Goal: Task Accomplishment & Management: Use online tool/utility

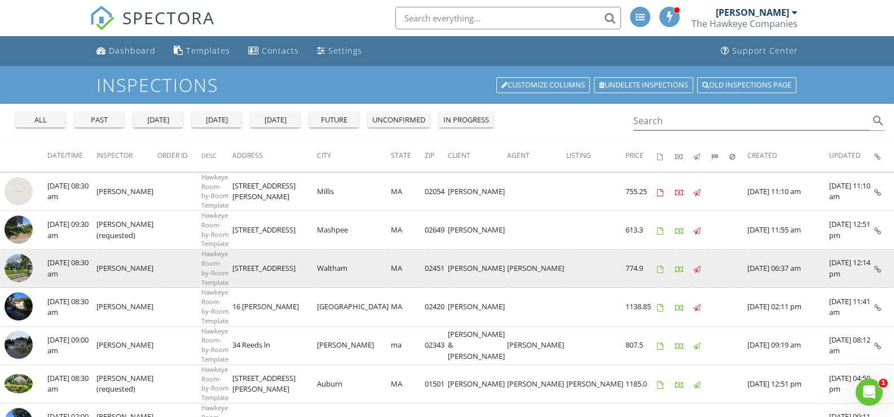
click at [18, 267] on img at bounding box center [19, 268] width 28 height 28
drag, startPoint x: 389, startPoint y: 267, endPoint x: 240, endPoint y: 272, distance: 148.4
click at [240, 272] on tr "check_box_outline_blank 08/29/2025 08:30 am Neil Childress Hawkeye Room-by-Room…" at bounding box center [447, 268] width 894 height 38
copy tr "118 Sheffield Rd Waltham MA"
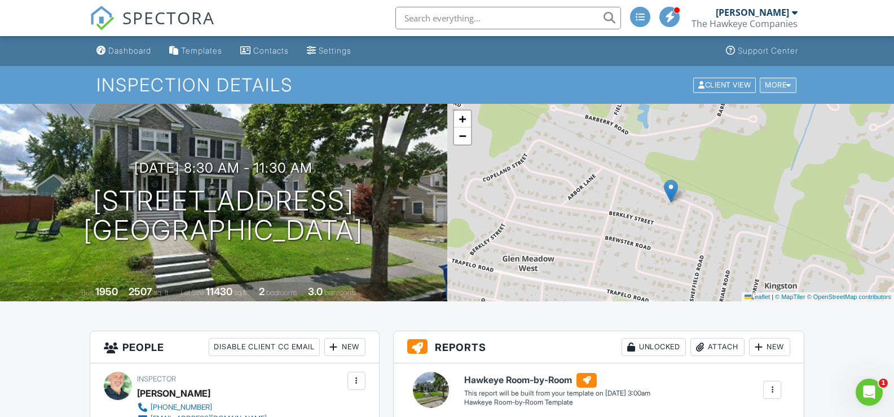
click at [781, 82] on div "More" at bounding box center [778, 84] width 37 height 15
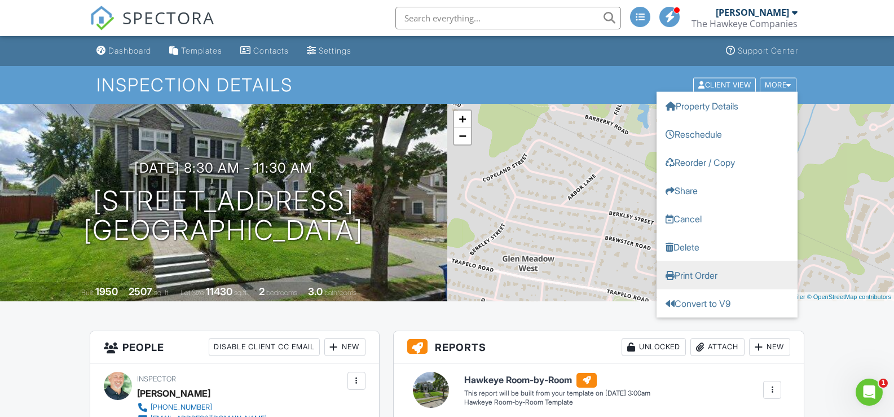
click at [713, 272] on link "Print Order" at bounding box center [727, 275] width 141 height 28
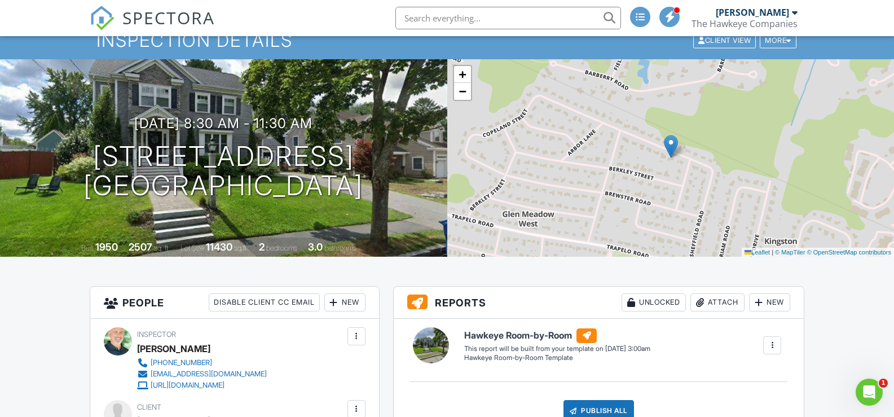
scroll to position [113, 0]
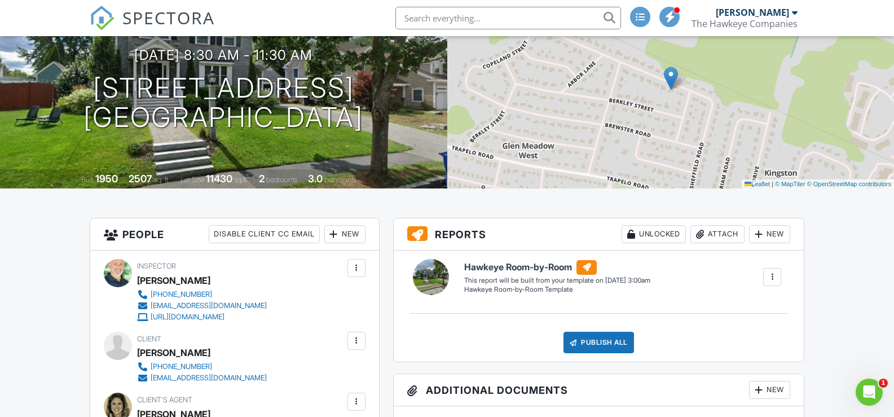
click at [770, 276] on div at bounding box center [772, 276] width 11 height 11
click at [744, 311] on div "Build Now" at bounding box center [749, 309] width 55 height 14
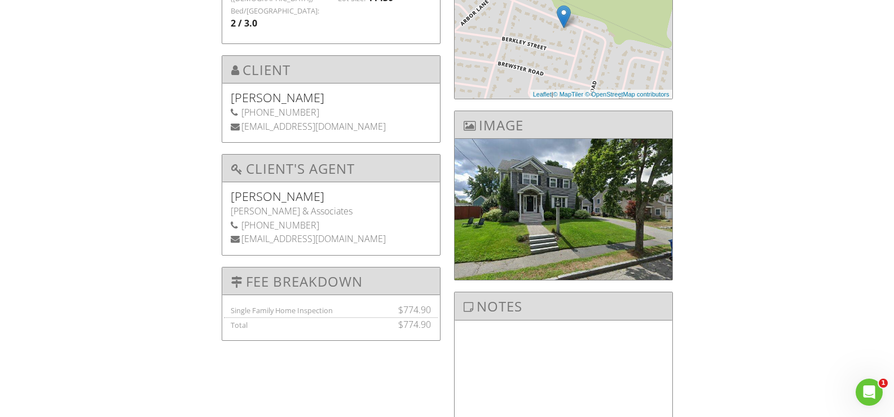
scroll to position [102, 0]
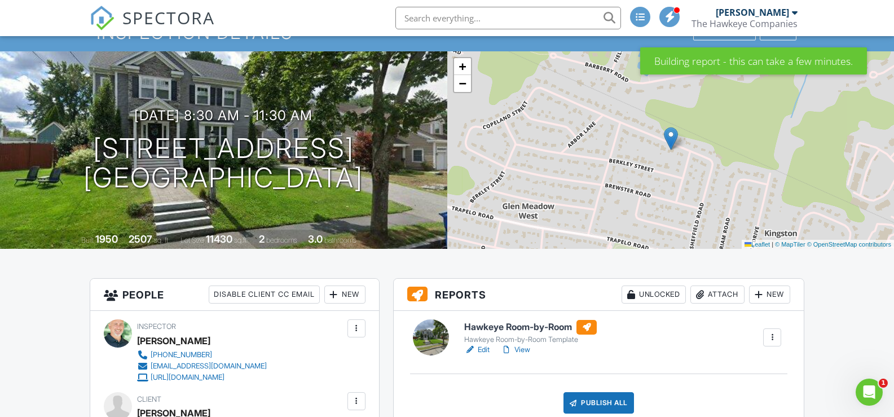
scroll to position [113, 0]
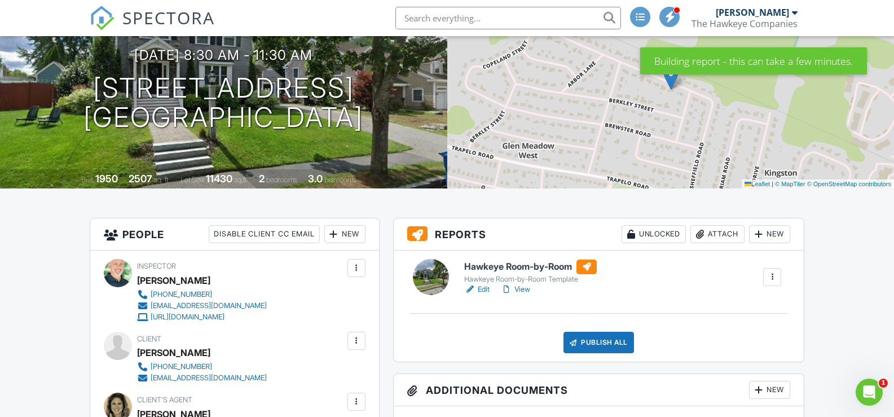
click at [481, 290] on link "Edit" at bounding box center [476, 289] width 25 height 11
